Goal: Task Accomplishment & Management: Manage account settings

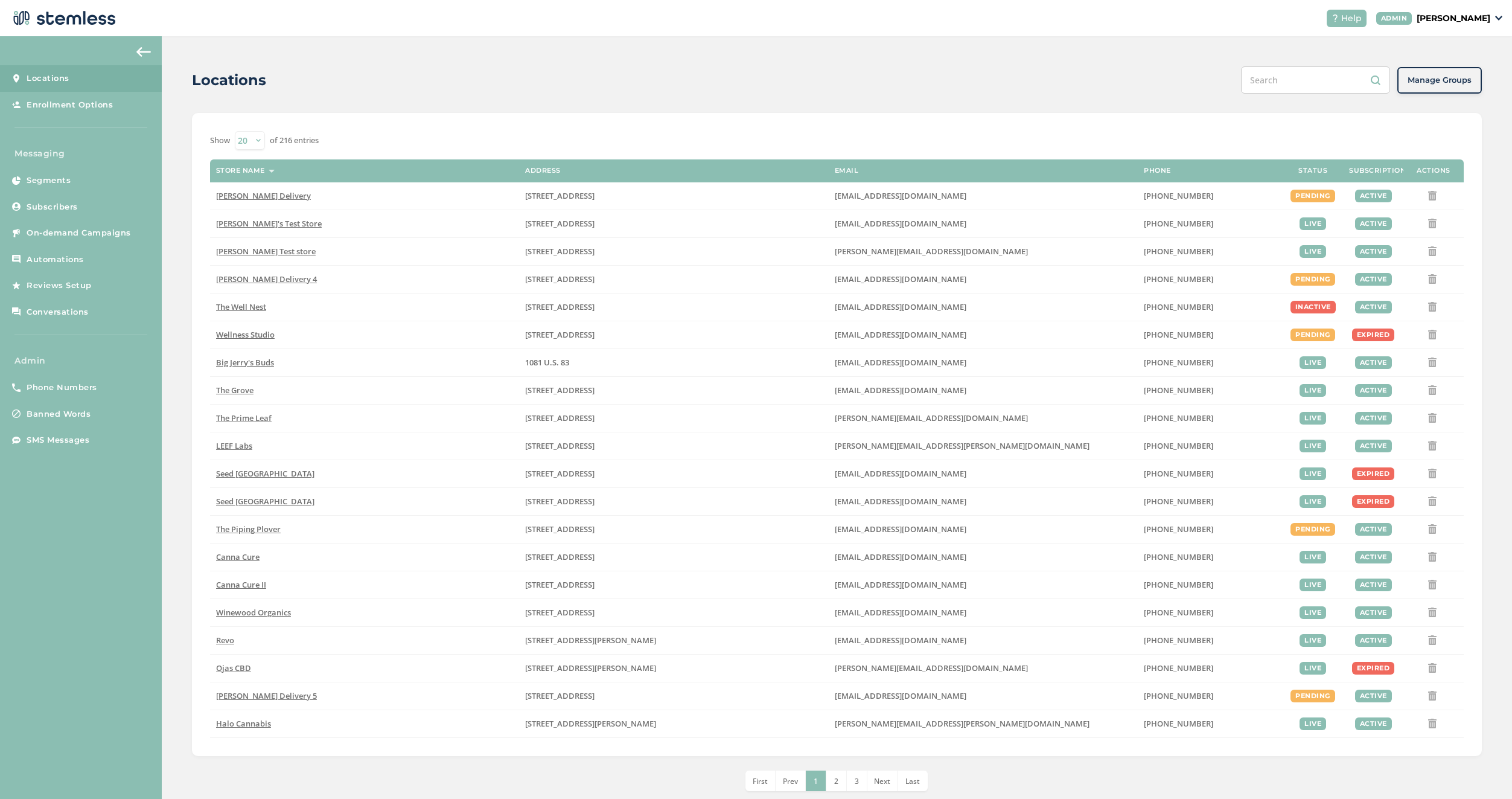
click at [1449, 19] on p "[PERSON_NAME]" at bounding box center [1453, 18] width 74 height 13
click at [1449, 88] on span "Impersonate" at bounding box center [1460, 86] width 59 height 12
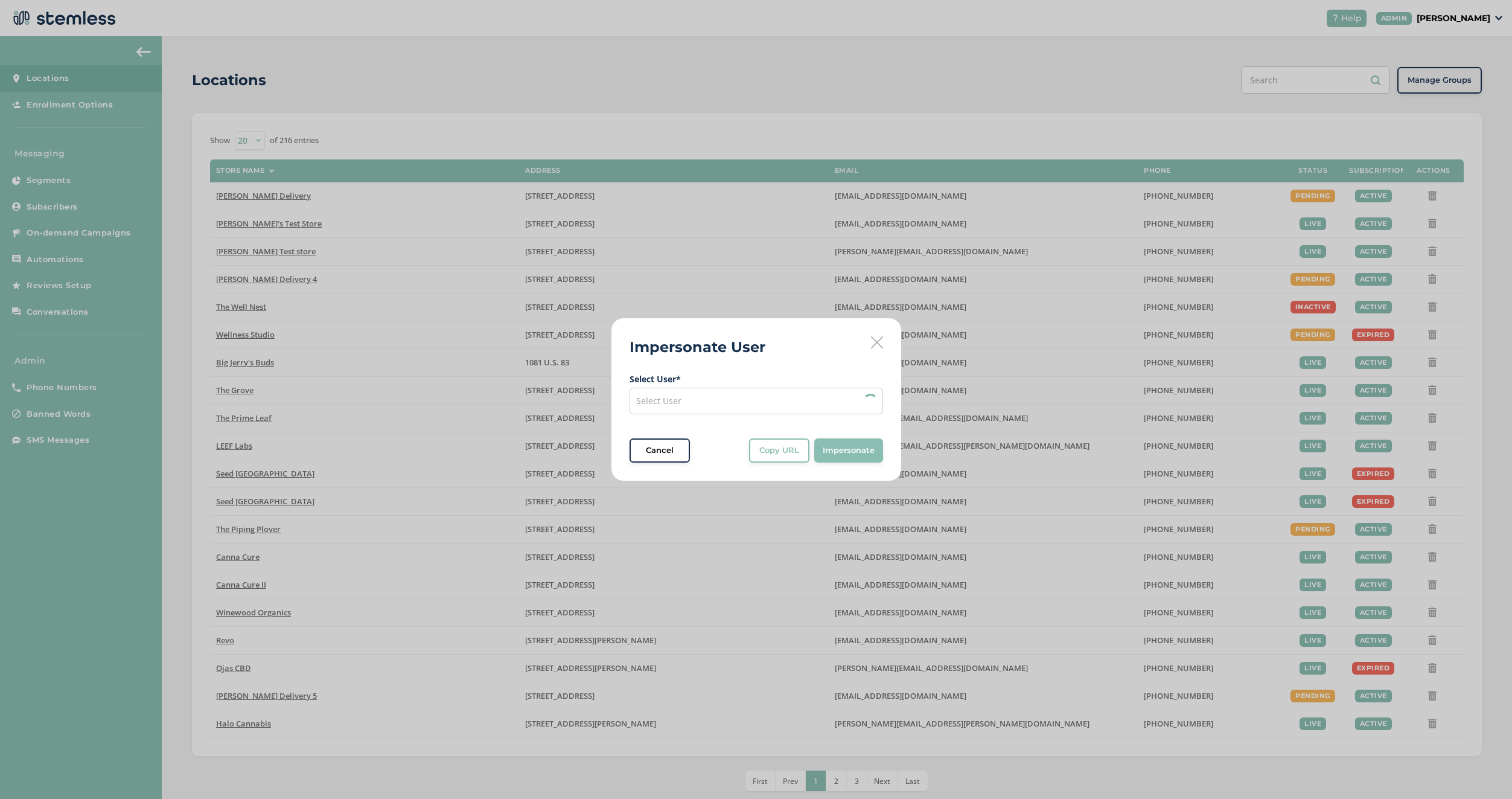
click at [678, 403] on span "Select User" at bounding box center [659, 401] width 45 height 11
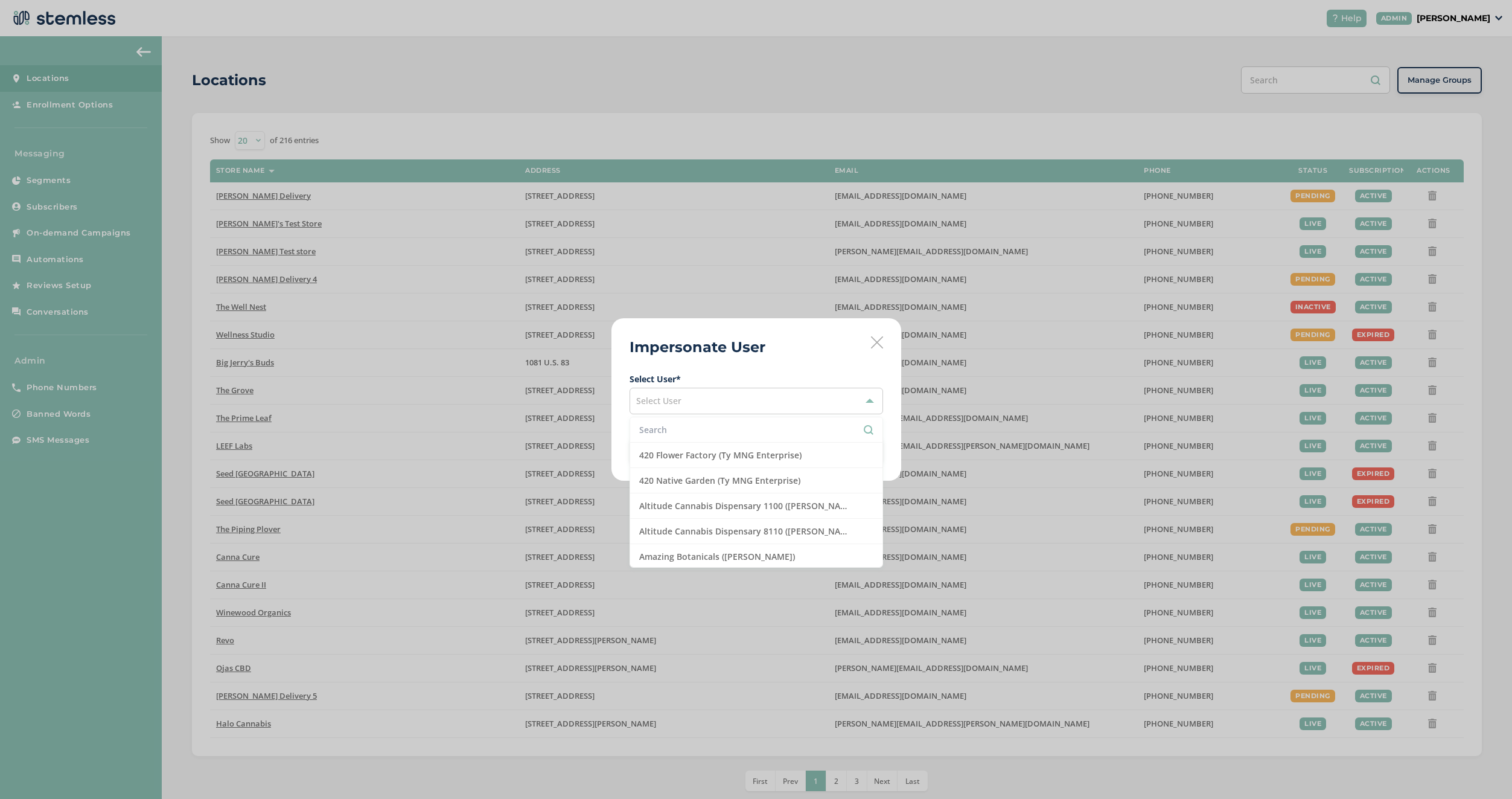
click at [705, 435] on input "text" at bounding box center [756, 430] width 234 height 13
type input "mmd"
click at [766, 463] on li "MMD - Hollywood ([PERSON_NAME])" at bounding box center [756, 456] width 253 height 25
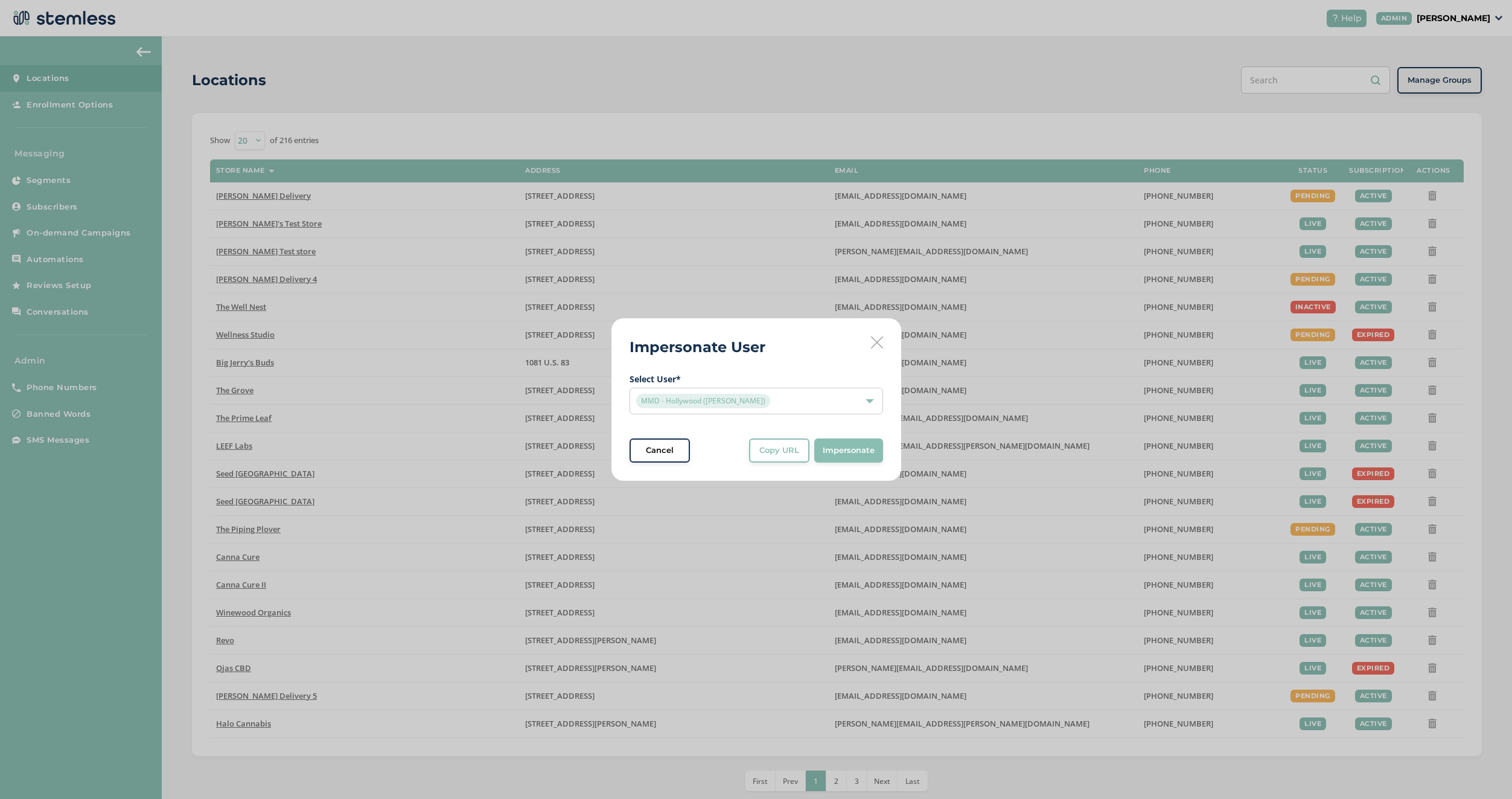
click at [841, 450] on span "Impersonate" at bounding box center [848, 450] width 52 height 12
